Goal: Navigation & Orientation: Understand site structure

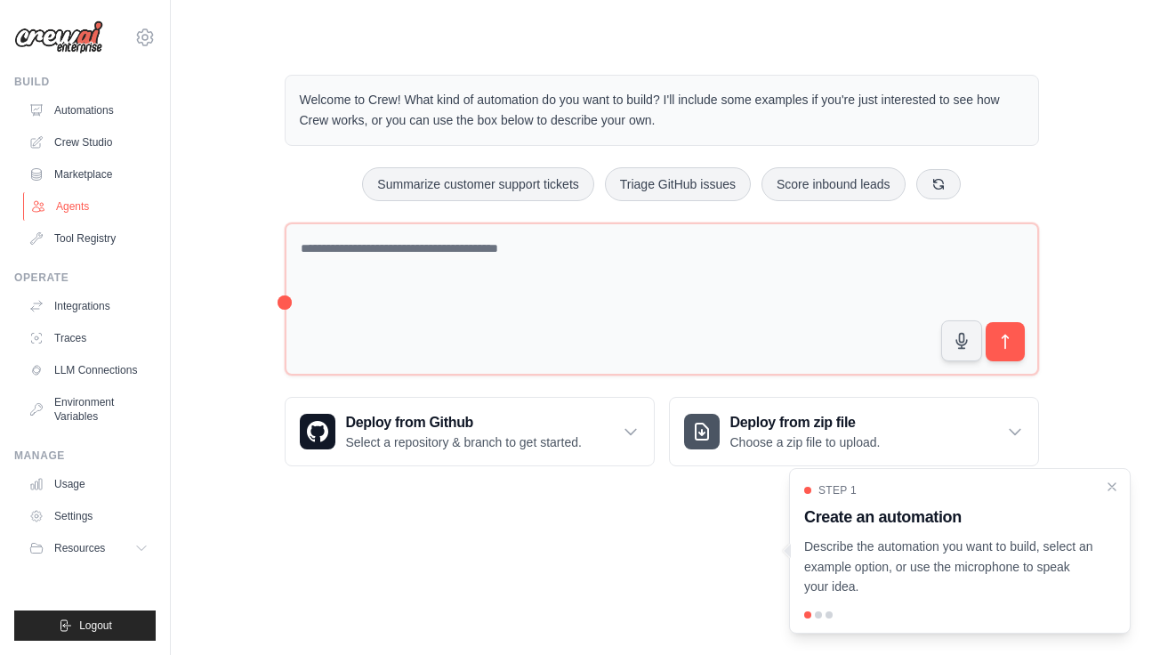
click at [68, 200] on link "Agents" at bounding box center [90, 206] width 134 height 28
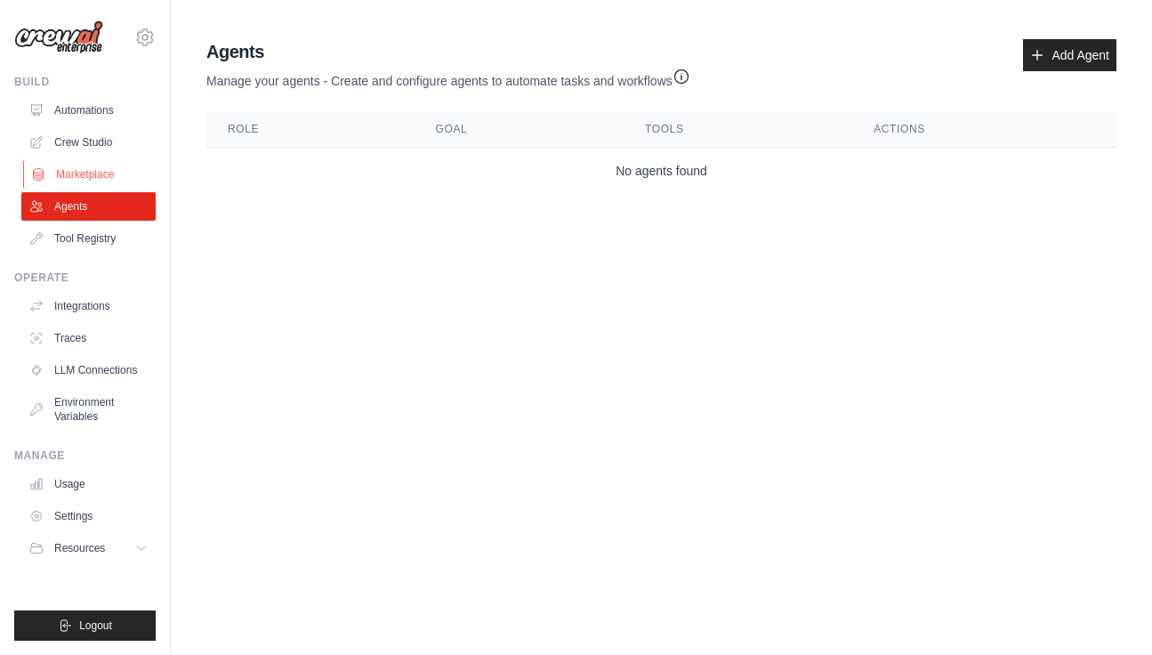
click at [86, 165] on link "Marketplace" at bounding box center [90, 174] width 134 height 28
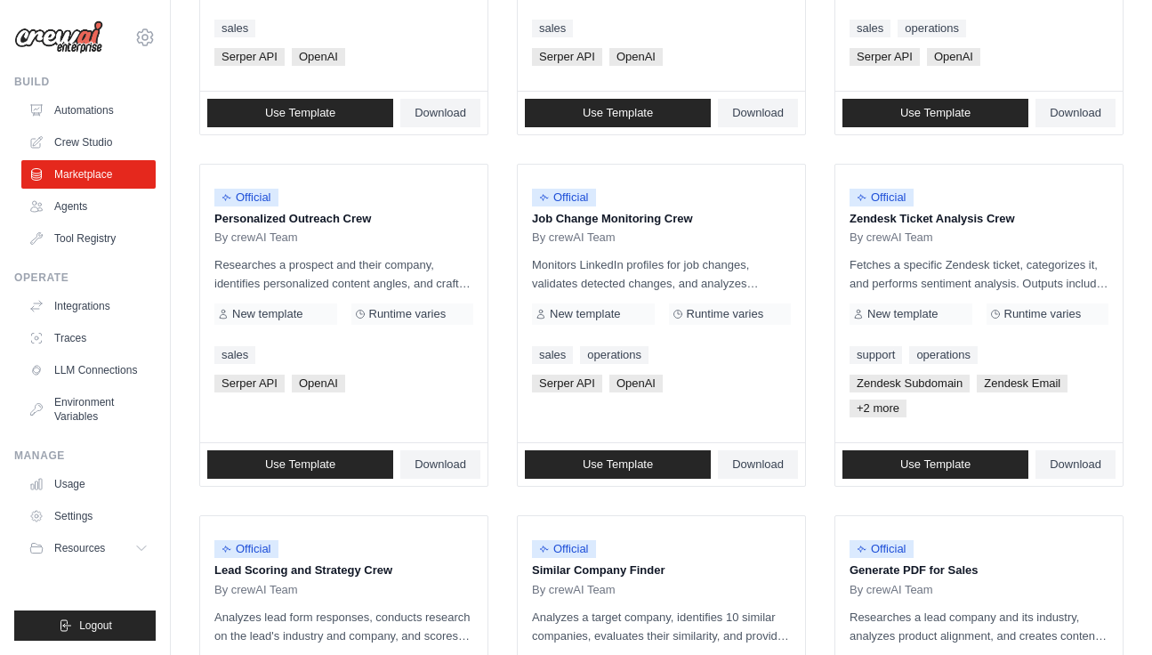
scroll to position [1015, 0]
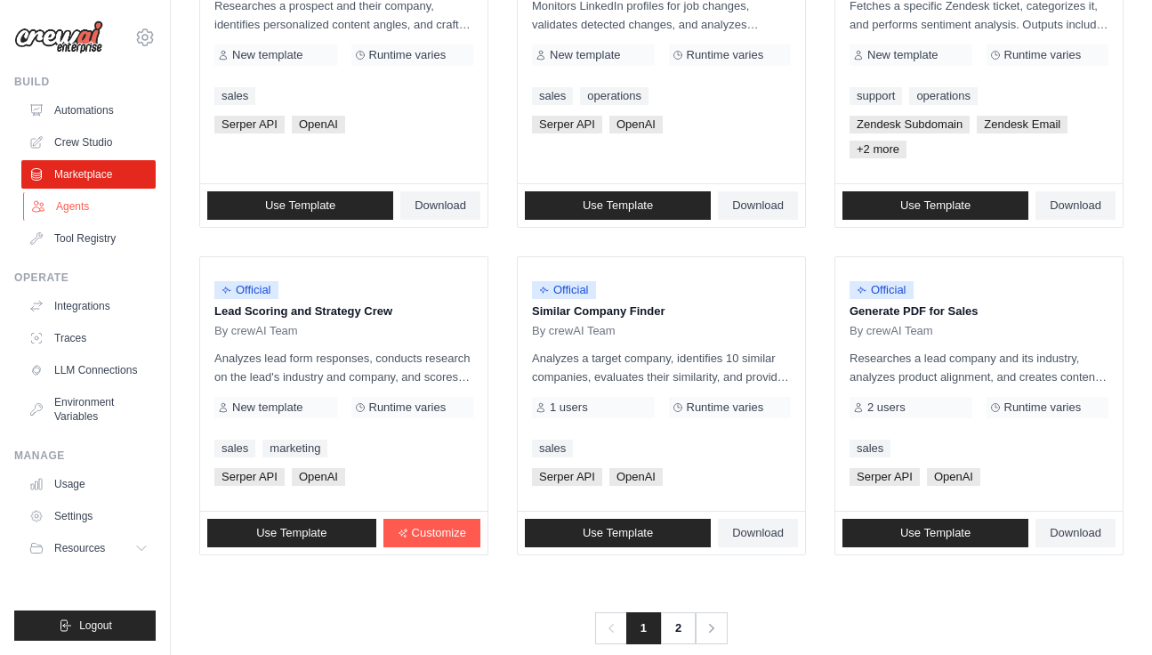
click at [93, 212] on link "Agents" at bounding box center [90, 206] width 134 height 28
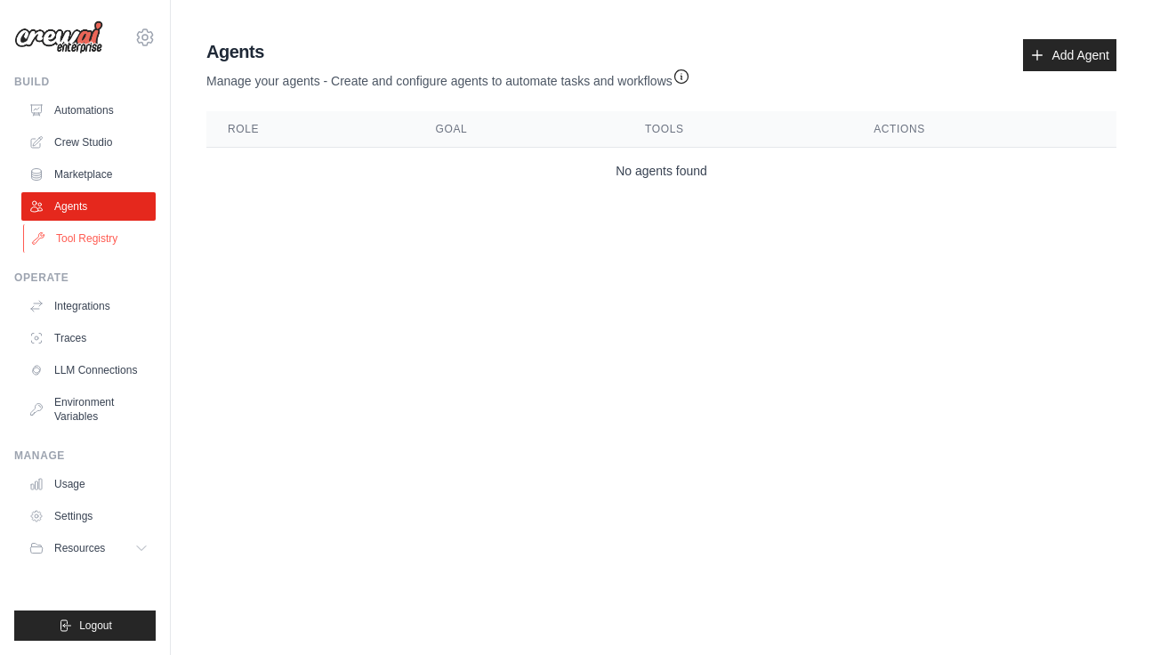
click at [97, 251] on link "Tool Registry" at bounding box center [90, 238] width 134 height 28
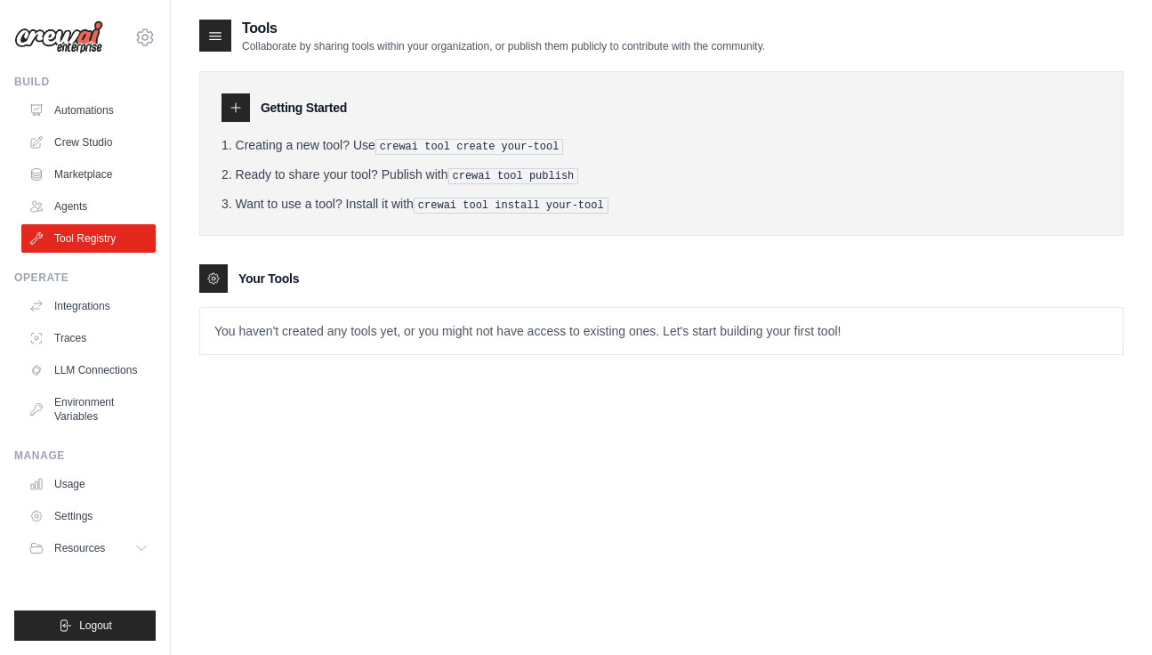
click at [447, 278] on div "Your Tools" at bounding box center [661, 278] width 924 height 28
click at [423, 323] on p "You haven't created any tools yet, or you might not have access to existing one…" at bounding box center [661, 331] width 923 height 46
click at [93, 311] on link "Integrations" at bounding box center [90, 306] width 134 height 28
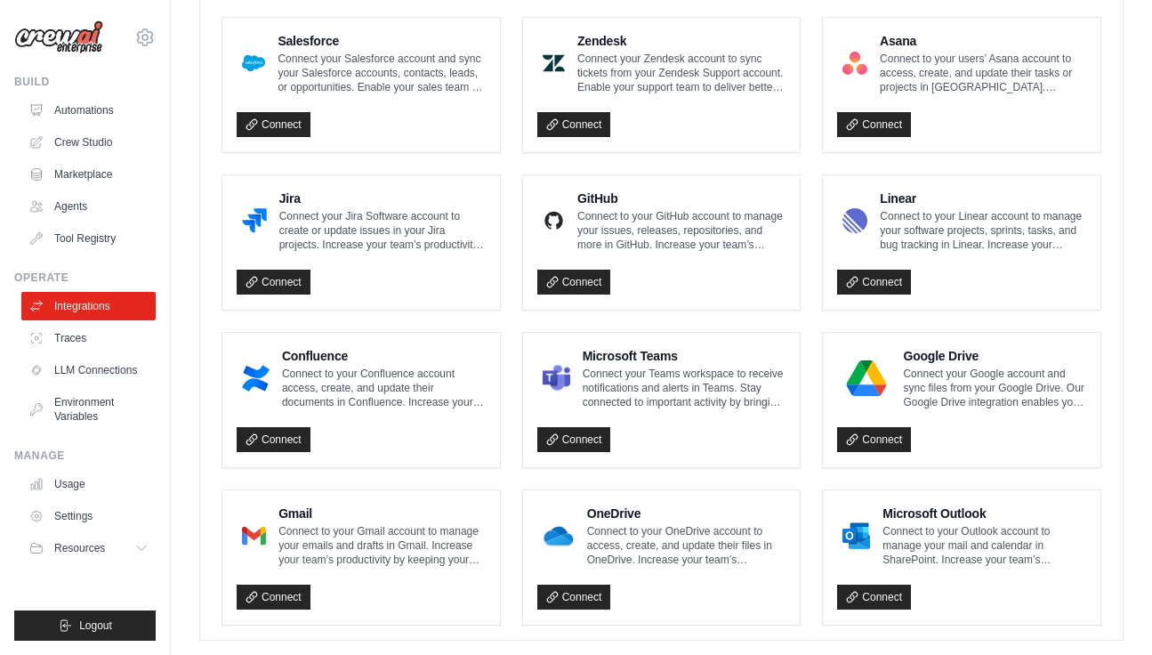
scroll to position [997, 0]
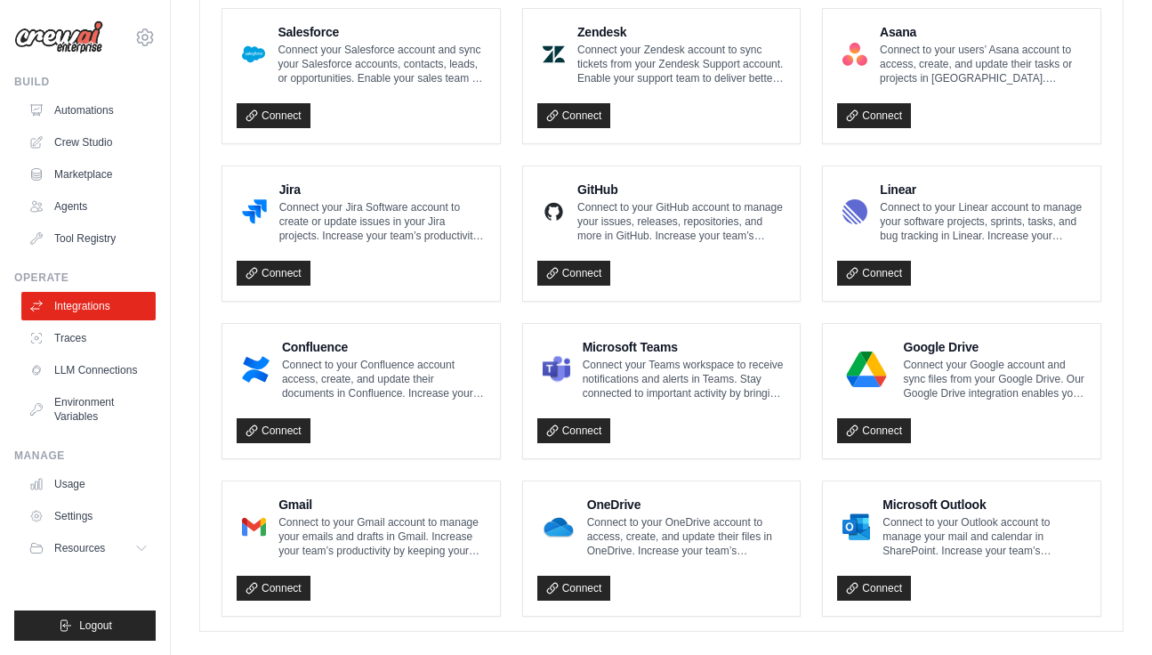
click at [508, 236] on ul "Notion Connect to your Notion account to manage your pages and databases in Not…" at bounding box center [662, 76] width 880 height 1081
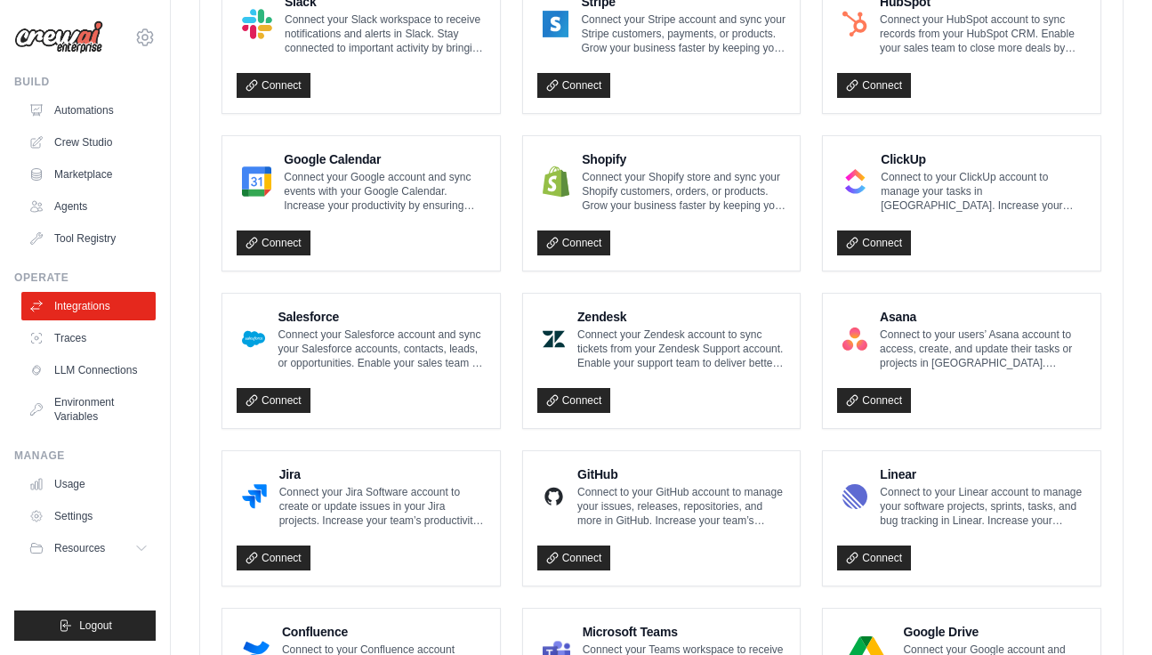
scroll to position [1027, 0]
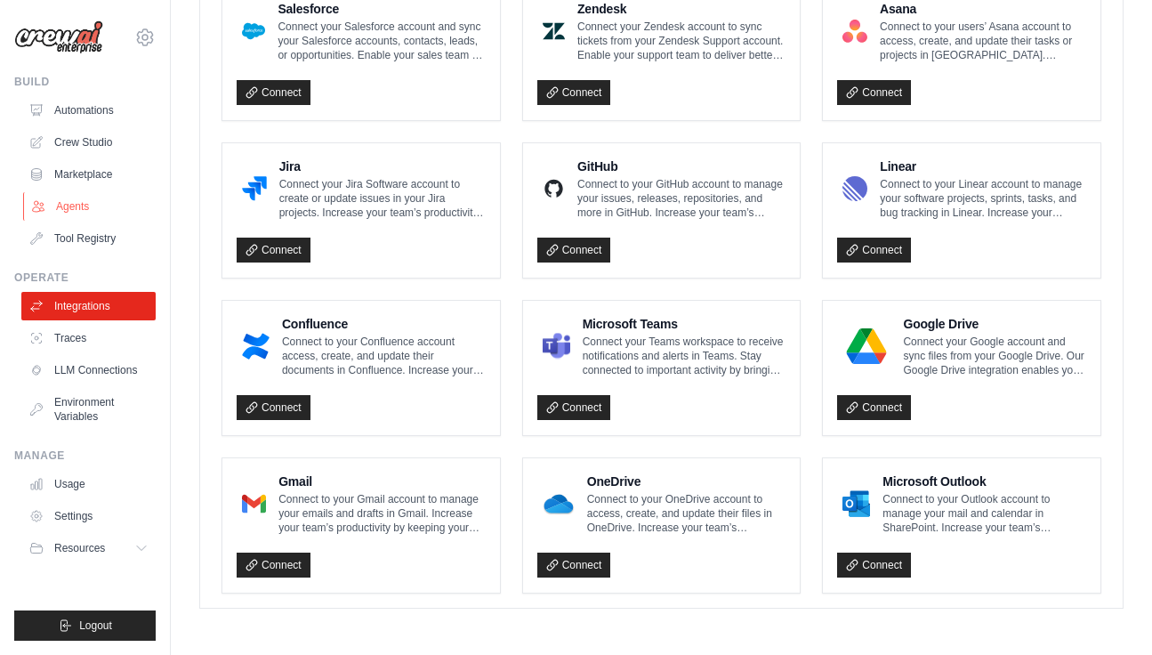
click at [93, 204] on link "Agents" at bounding box center [90, 206] width 134 height 28
